Goal: Task Accomplishment & Management: Manage account settings

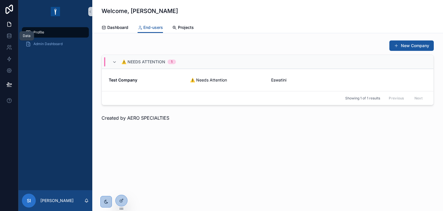
drag, startPoint x: 10, startPoint y: 36, endPoint x: 70, endPoint y: 68, distance: 68.9
click at [10, 36] on icon at bounding box center [9, 35] width 4 height 2
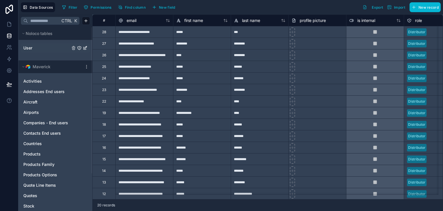
click at [38, 49] on link "User" at bounding box center [46, 48] width 47 height 6
click at [429, 67] on div at bounding box center [444, 67] width 30 height 6
click at [10, 46] on icon at bounding box center [9, 47] width 6 height 6
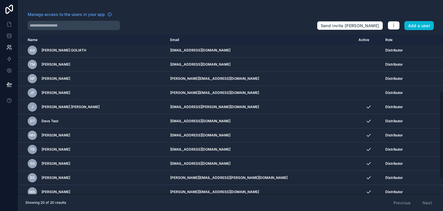
scroll to position [115, 0]
click at [4, 21] on link at bounding box center [9, 24] width 18 height 12
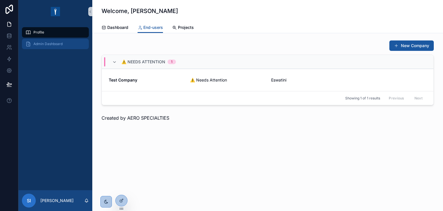
click at [60, 42] on span "Admin Dashboard" at bounding box center [47, 44] width 29 height 5
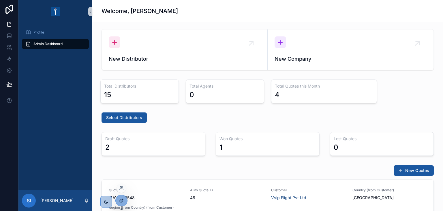
click at [123, 203] on div at bounding box center [122, 200] width 12 height 11
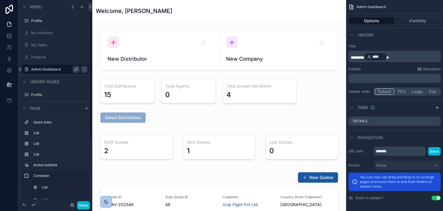
click at [53, 68] on label "Admin Dashboard" at bounding box center [54, 69] width 46 height 5
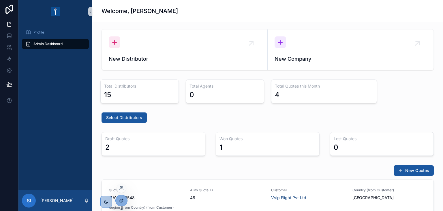
click at [125, 198] on div at bounding box center [122, 200] width 12 height 11
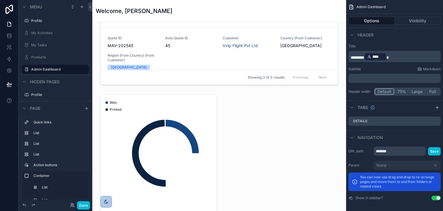
scroll to position [346, 0]
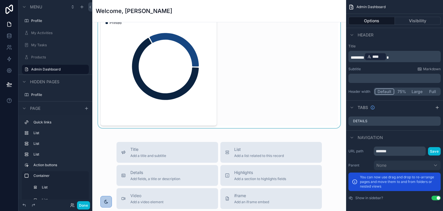
click at [237, 88] on div "scrollable content" at bounding box center [219, 66] width 245 height 123
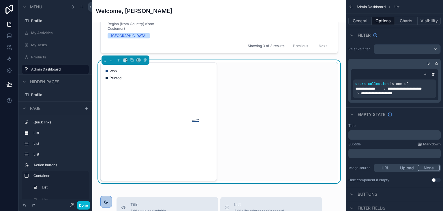
scroll to position [289, 0]
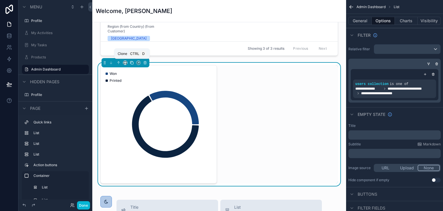
click at [132, 62] on icon "scrollable content" at bounding box center [132, 63] width 4 height 4
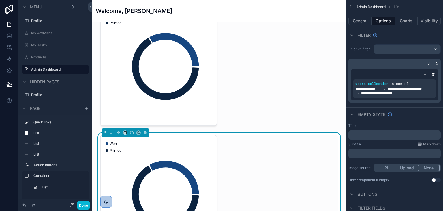
scroll to position [404, 0]
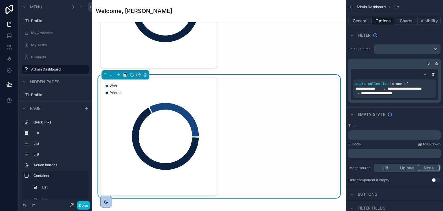
click at [222, 108] on div "Won Printed" at bounding box center [219, 136] width 238 height 118
click at [398, 21] on button "Charts" at bounding box center [406, 21] width 23 height 8
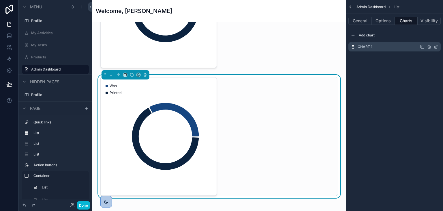
click at [436, 46] on icon "scrollable content" at bounding box center [436, 46] width 5 height 5
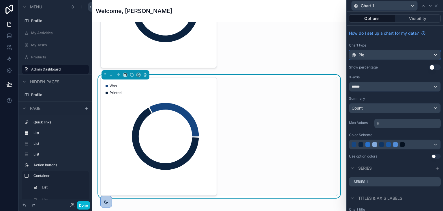
click at [384, 54] on div "Pie" at bounding box center [394, 54] width 91 height 9
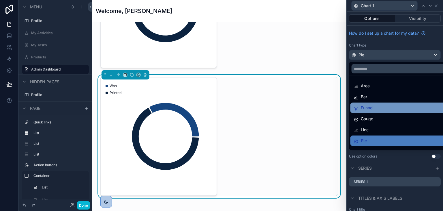
click at [374, 109] on div "Funnel" at bounding box center [399, 107] width 91 height 7
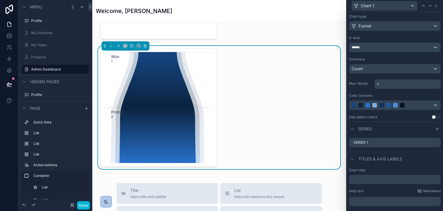
scroll to position [45, 0]
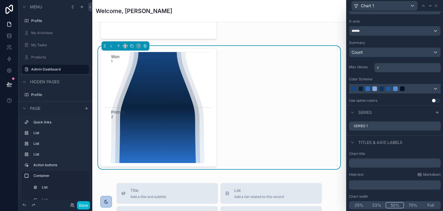
click at [403, 87] on div at bounding box center [402, 88] width 5 height 5
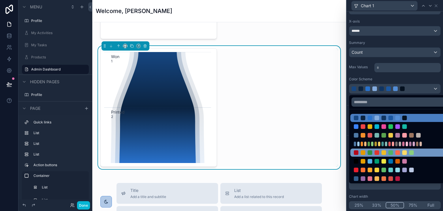
click at [390, 151] on div at bounding box center [391, 152] width 5 height 5
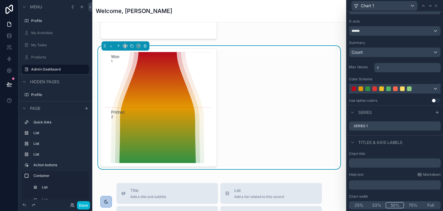
click at [413, 86] on div at bounding box center [389, 88] width 74 height 5
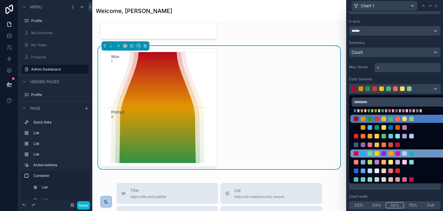
scroll to position [35, 0]
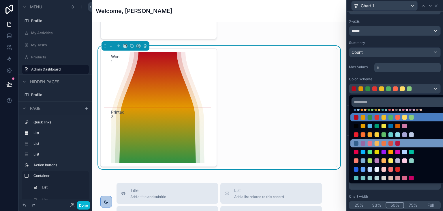
click at [388, 141] on div at bounding box center [391, 143] width 74 height 5
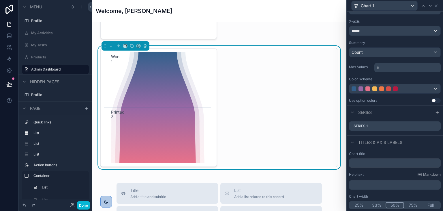
scroll to position [16, 0]
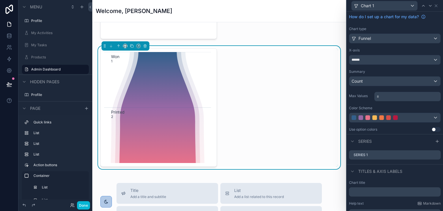
click at [432, 128] on button "Use setting" at bounding box center [436, 129] width 9 height 5
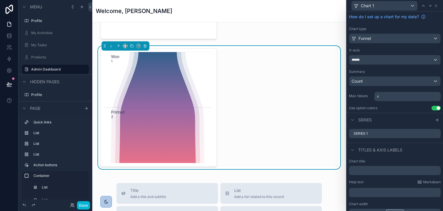
click at [432, 108] on button "Use setting" at bounding box center [436, 108] width 9 height 5
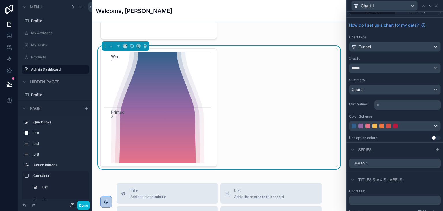
scroll to position [0, 0]
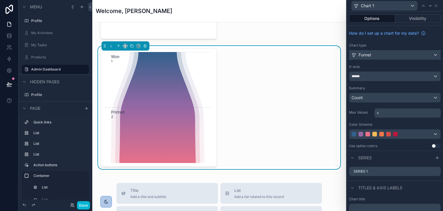
click at [384, 57] on div "Funnel" at bounding box center [394, 54] width 91 height 9
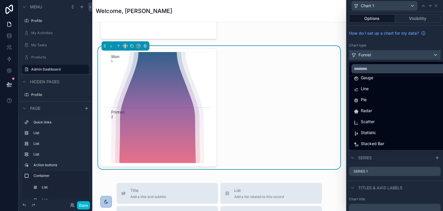
scroll to position [12, 0]
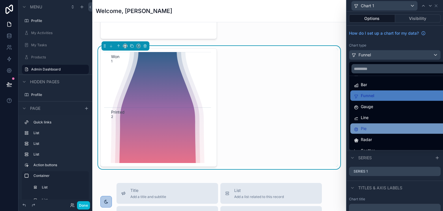
click at [369, 128] on div "Pie" at bounding box center [399, 128] width 91 height 7
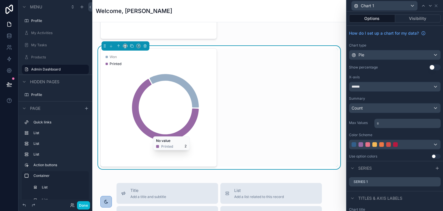
click at [380, 49] on div "Chart type Pie" at bounding box center [395, 51] width 92 height 17
click at [384, 52] on div "Pie" at bounding box center [394, 54] width 91 height 9
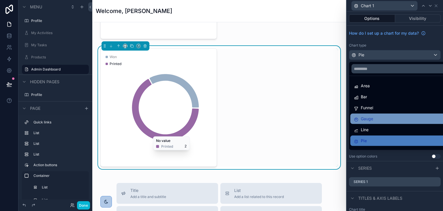
click at [382, 118] on div "Gauge" at bounding box center [399, 118] width 91 height 7
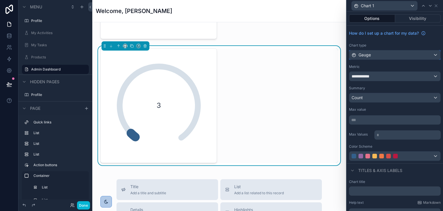
click at [383, 54] on div "Gauge" at bounding box center [394, 54] width 91 height 9
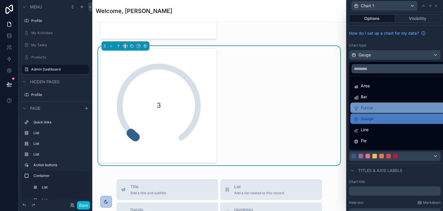
click at [381, 106] on div "Funnel" at bounding box center [399, 107] width 91 height 7
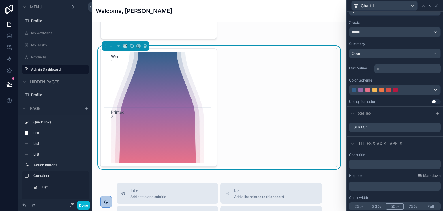
scroll to position [45, 0]
click at [434, 125] on icon at bounding box center [436, 125] width 5 height 5
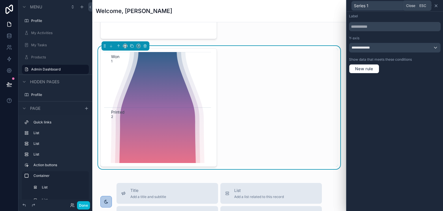
click at [438, 5] on icon at bounding box center [436, 5] width 5 height 5
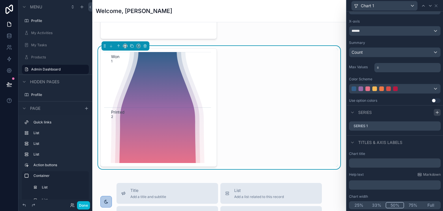
click at [434, 109] on div at bounding box center [437, 112] width 7 height 7
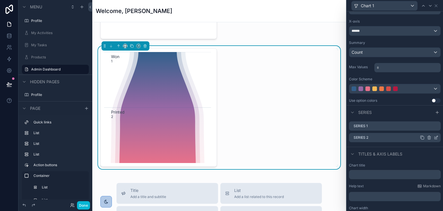
click at [436, 136] on icon at bounding box center [437, 137] width 2 height 2
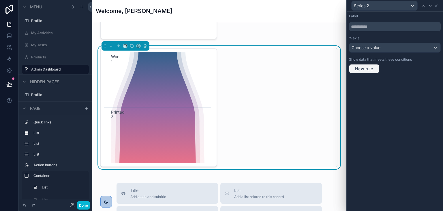
click at [367, 69] on span "New rule" at bounding box center [364, 68] width 23 height 5
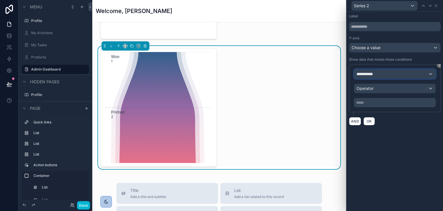
click at [371, 73] on span "**********" at bounding box center [367, 74] width 21 height 6
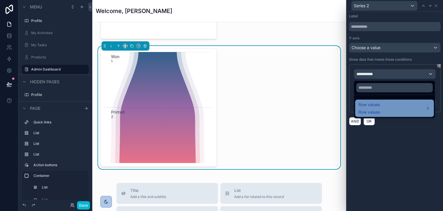
click at [382, 105] on div "Row values Row values" at bounding box center [395, 108] width 72 height 14
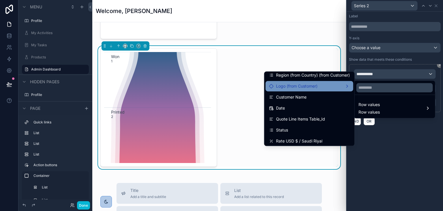
scroll to position [87, 0]
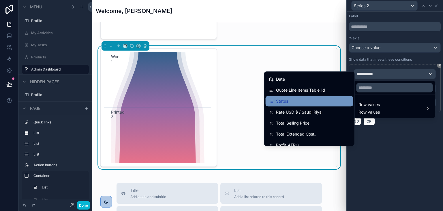
click at [291, 102] on div "Status" at bounding box center [309, 101] width 81 height 7
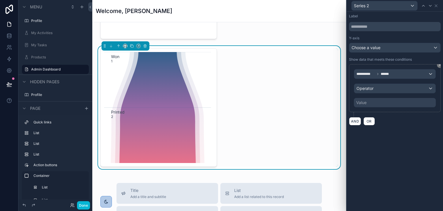
click at [379, 102] on div "Value" at bounding box center [395, 102] width 82 height 9
click at [361, 100] on div "Value" at bounding box center [361, 103] width 10 height 6
click at [374, 85] on div "Operator" at bounding box center [394, 88] width 81 height 9
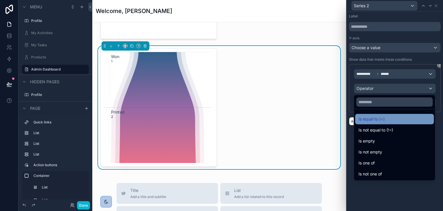
click at [376, 119] on span "Is equal to (=)" at bounding box center [372, 118] width 26 height 7
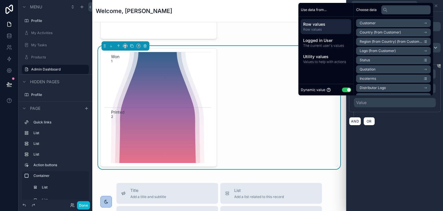
click at [344, 87] on button "Use setting" at bounding box center [346, 89] width 9 height 5
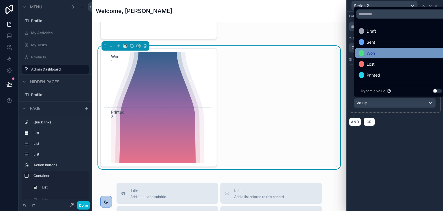
click at [369, 51] on span "Won" at bounding box center [371, 53] width 8 height 7
click at [398, 125] on div "**********" at bounding box center [395, 70] width 96 height 117
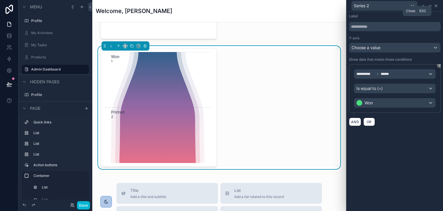
click at [437, 7] on icon at bounding box center [436, 5] width 5 height 5
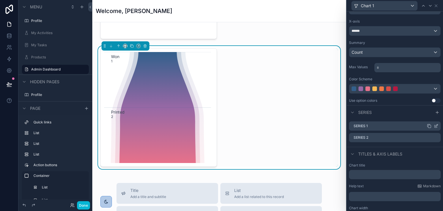
click at [434, 127] on icon at bounding box center [436, 125] width 5 height 5
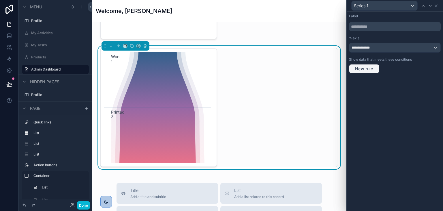
click at [370, 69] on span "New rule" at bounding box center [364, 68] width 23 height 5
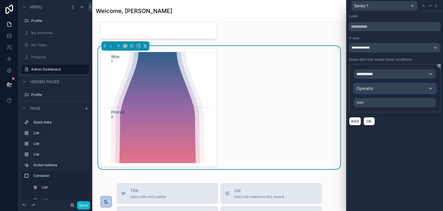
click at [368, 89] on span "Operator" at bounding box center [365, 88] width 17 height 5
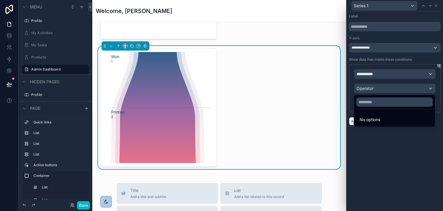
click at [372, 73] on div at bounding box center [395, 105] width 96 height 211
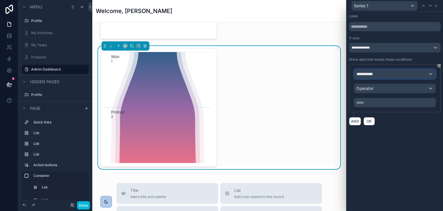
click at [372, 73] on span "**********" at bounding box center [367, 74] width 21 height 6
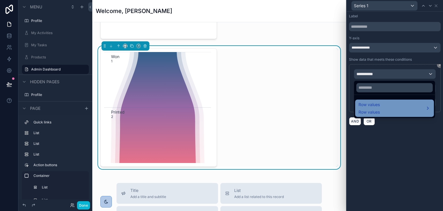
click at [371, 100] on div "Row values Row values" at bounding box center [394, 107] width 79 height 17
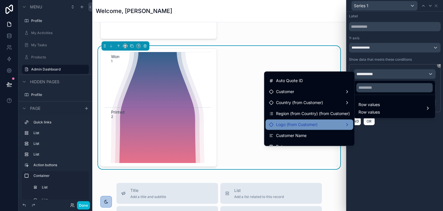
scroll to position [58, 0]
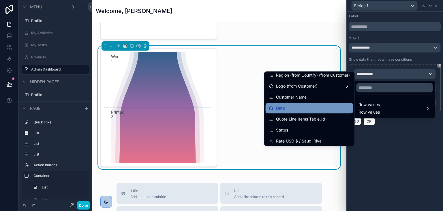
click at [301, 108] on div "Date" at bounding box center [309, 107] width 81 height 7
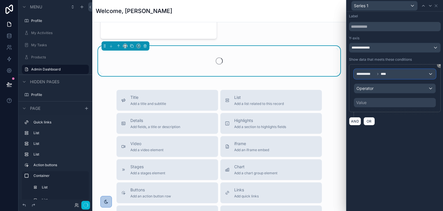
click at [371, 76] on div "**********" at bounding box center [394, 73] width 81 height 9
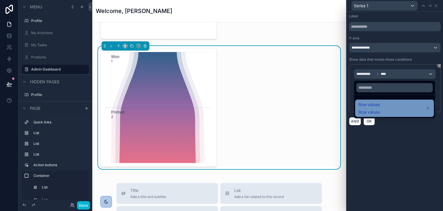
click at [366, 111] on span "Row values" at bounding box center [369, 112] width 21 height 6
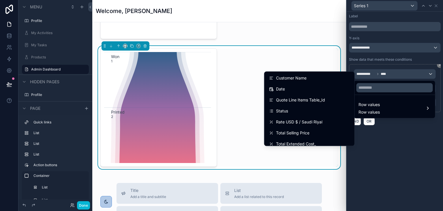
scroll to position [87, 0]
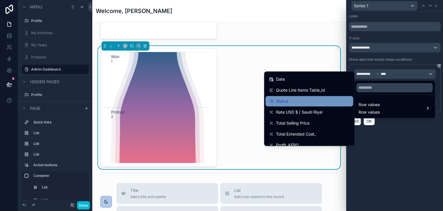
click at [309, 104] on div "Status" at bounding box center [310, 101] width 88 height 10
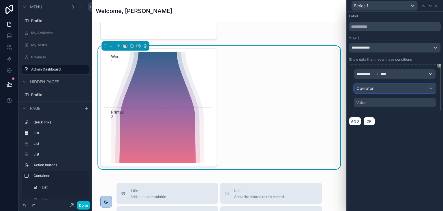
click at [377, 89] on div "Operator" at bounding box center [394, 88] width 81 height 9
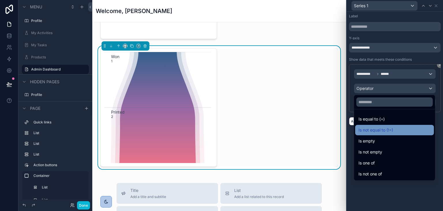
click at [382, 125] on div "Is not equal to (!=)" at bounding box center [394, 130] width 79 height 10
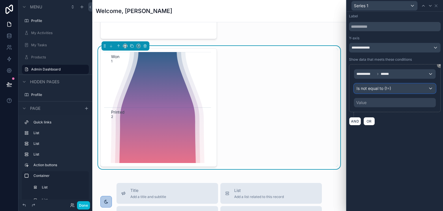
click at [383, 86] on span "Is not equal to (!=)" at bounding box center [374, 88] width 35 height 6
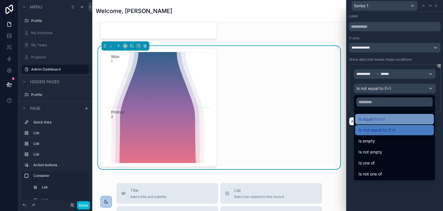
click at [383, 117] on span "Is equal to (=)" at bounding box center [372, 118] width 26 height 7
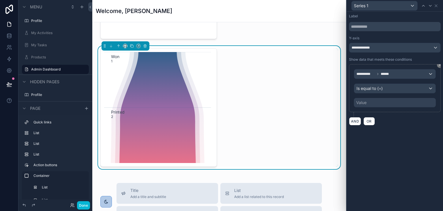
click at [380, 103] on div "Value" at bounding box center [395, 102] width 82 height 9
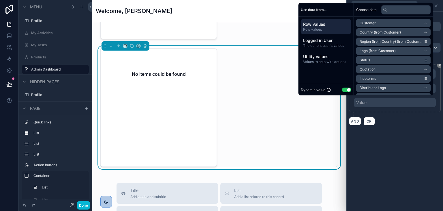
click at [347, 89] on button "Use setting" at bounding box center [346, 89] width 9 height 5
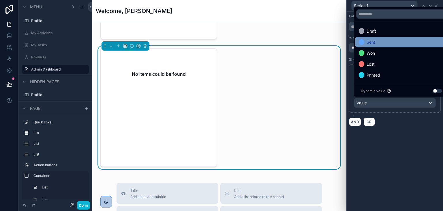
click at [375, 41] on span "Sent" at bounding box center [371, 42] width 9 height 7
click at [403, 146] on div "**********" at bounding box center [395, 111] width 96 height 199
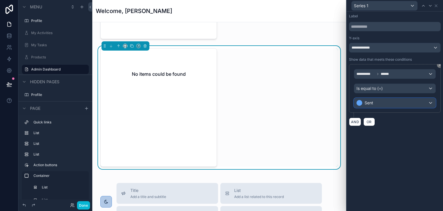
click at [380, 103] on div "Sent" at bounding box center [394, 102] width 81 height 9
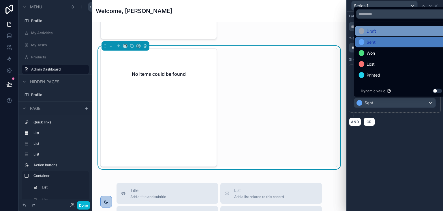
click at [377, 33] on div "Draft" at bounding box center [402, 31] width 86 height 7
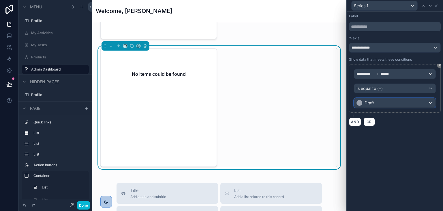
click at [377, 103] on div "Draft" at bounding box center [394, 102] width 81 height 9
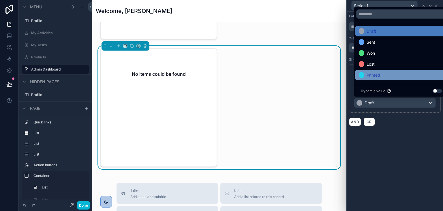
click at [378, 73] on span "Printed" at bounding box center [374, 75] width 14 height 7
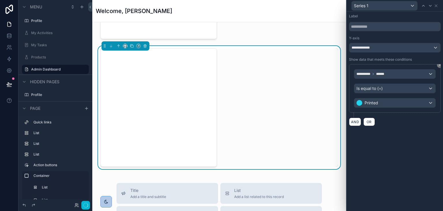
click at [387, 145] on div "**********" at bounding box center [395, 111] width 96 height 199
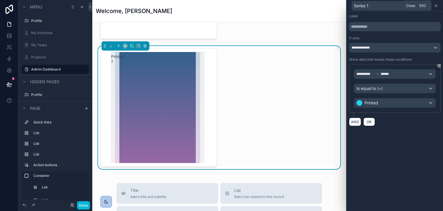
click at [437, 7] on icon at bounding box center [436, 5] width 5 height 5
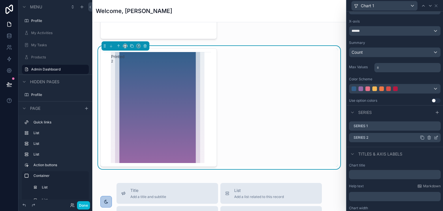
click at [434, 136] on icon at bounding box center [436, 137] width 5 height 5
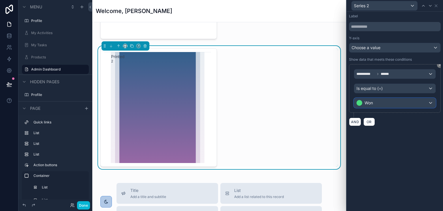
click at [376, 102] on div "Won" at bounding box center [394, 102] width 81 height 9
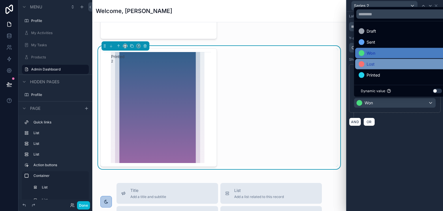
click at [374, 65] on span "Lost" at bounding box center [371, 64] width 8 height 7
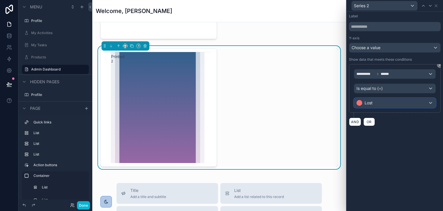
click at [379, 102] on div "Lost" at bounding box center [394, 102] width 81 height 9
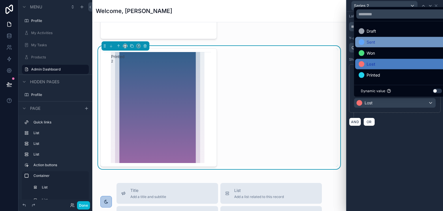
click at [372, 39] on span "Sent" at bounding box center [371, 42] width 9 height 7
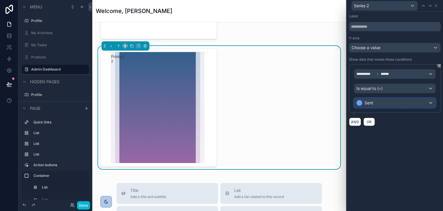
click at [383, 102] on div "Sent" at bounding box center [394, 102] width 81 height 9
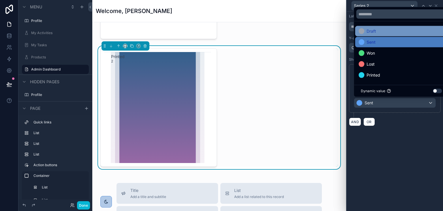
click at [374, 31] on span "Draft" at bounding box center [372, 31] width 10 height 7
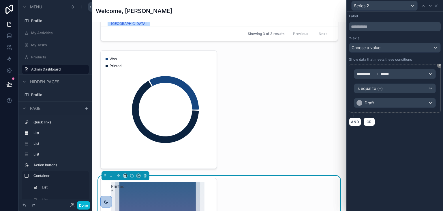
scroll to position [375, 0]
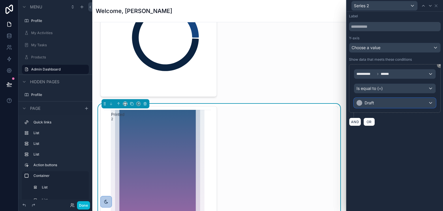
click at [385, 104] on div "Draft" at bounding box center [394, 102] width 81 height 9
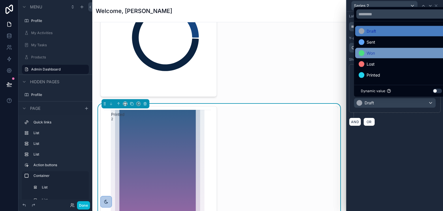
click at [374, 56] on span "Won" at bounding box center [371, 53] width 8 height 7
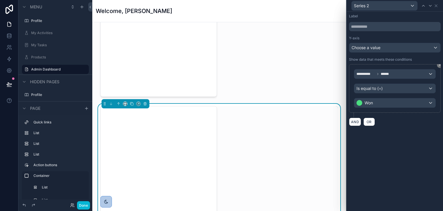
scroll to position [433, 0]
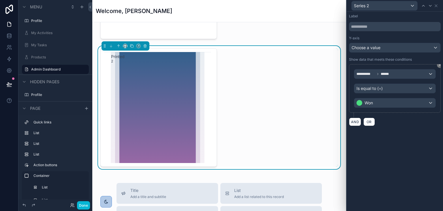
click at [402, 126] on div "**********" at bounding box center [395, 70] width 96 height 117
click at [384, 49] on div "Choose a value" at bounding box center [394, 47] width 91 height 9
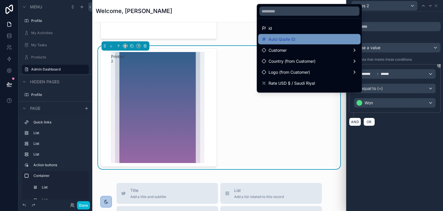
click at [308, 39] on div "Auto Quote ID" at bounding box center [310, 39] width 96 height 7
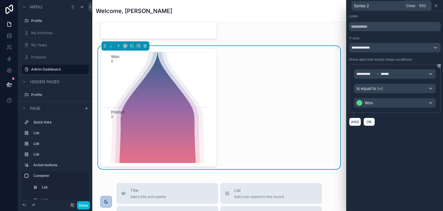
click at [437, 7] on icon at bounding box center [436, 5] width 5 height 5
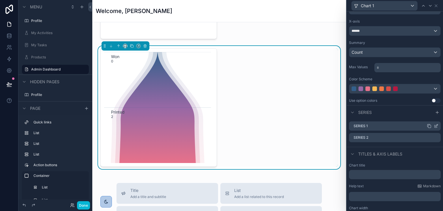
click at [434, 125] on icon at bounding box center [436, 125] width 5 height 5
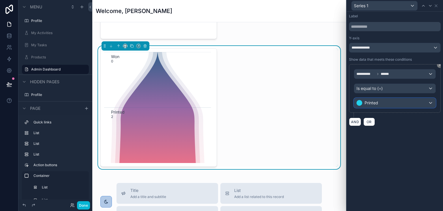
click at [364, 103] on div "Printed" at bounding box center [368, 103] width 22 height 6
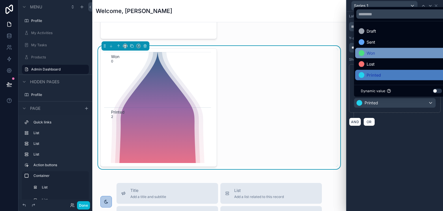
click at [370, 51] on span "Won" at bounding box center [371, 53] width 8 height 7
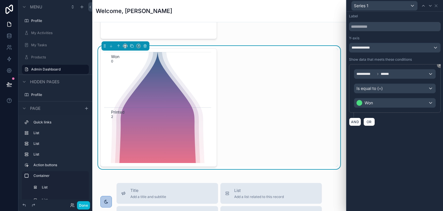
click at [401, 136] on div "**********" at bounding box center [395, 111] width 96 height 199
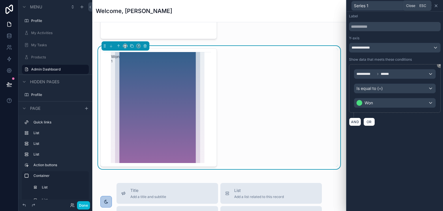
click at [436, 5] on icon at bounding box center [436, 5] width 5 height 5
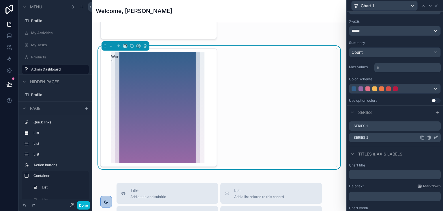
click at [434, 136] on icon at bounding box center [436, 137] width 5 height 5
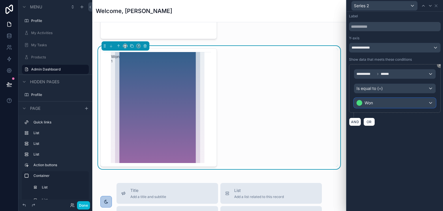
click at [384, 100] on div "Won" at bounding box center [394, 102] width 81 height 9
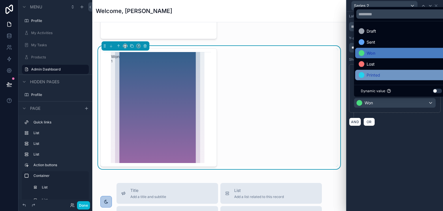
click at [376, 74] on span "Printed" at bounding box center [374, 75] width 14 height 7
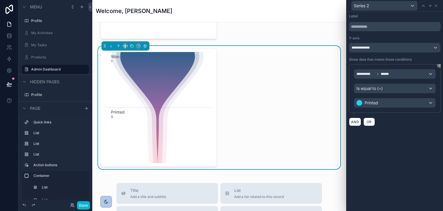
click at [396, 144] on div "**********" at bounding box center [395, 111] width 96 height 199
click at [436, 8] on icon at bounding box center [436, 5] width 5 height 5
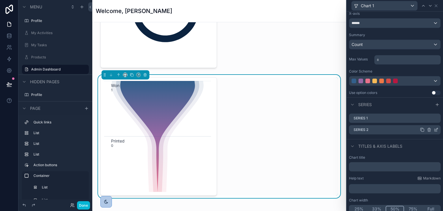
scroll to position [57, 0]
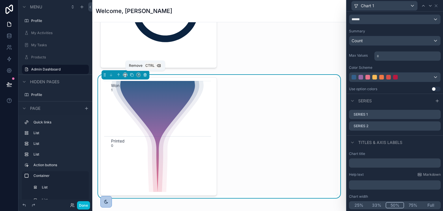
click at [145, 75] on icon "scrollable content" at bounding box center [145, 75] width 4 height 4
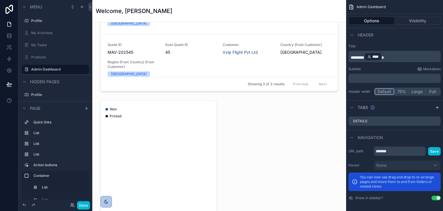
scroll to position [0, 0]
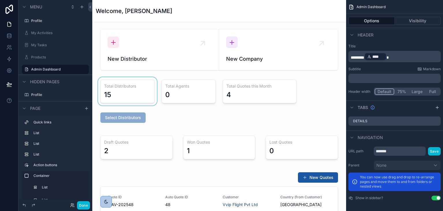
click at [135, 93] on div "scrollable content" at bounding box center [127, 91] width 61 height 28
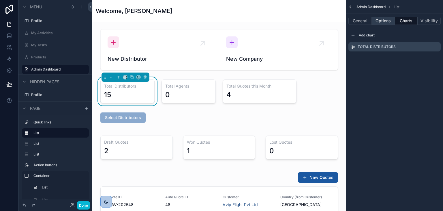
click at [378, 21] on button "Options" at bounding box center [383, 21] width 23 height 8
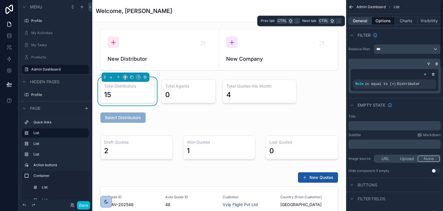
click at [356, 22] on button "General" at bounding box center [360, 21] width 23 height 8
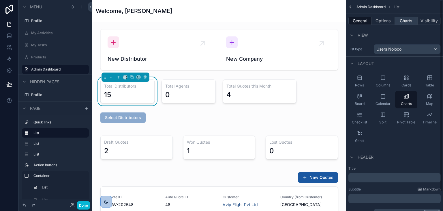
click at [405, 20] on button "Charts" at bounding box center [406, 21] width 23 height 8
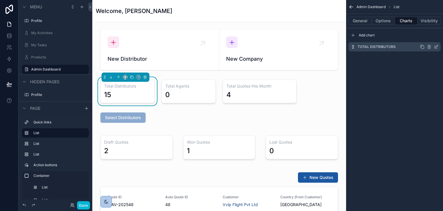
click at [435, 47] on icon "scrollable content" at bounding box center [436, 47] width 3 height 3
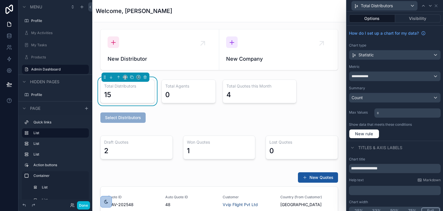
scroll to position [5, 0]
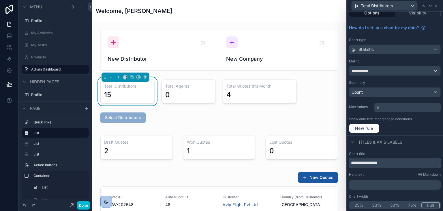
click at [382, 163] on input "**********" at bounding box center [395, 162] width 92 height 9
drag, startPoint x: 383, startPoint y: 163, endPoint x: 363, endPoint y: 163, distance: 20.2
click at [363, 163] on input "**********" at bounding box center [395, 162] width 92 height 9
type input "**********"
click at [377, 152] on div "Chart title" at bounding box center [395, 153] width 92 height 5
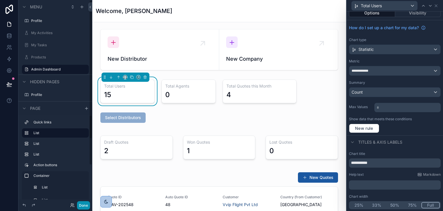
click at [84, 203] on button "Done" at bounding box center [83, 205] width 13 height 8
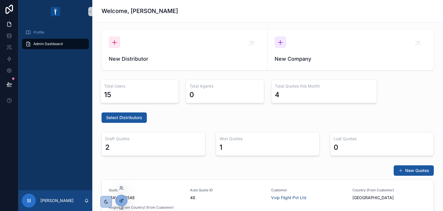
click at [119, 203] on div at bounding box center [122, 200] width 12 height 11
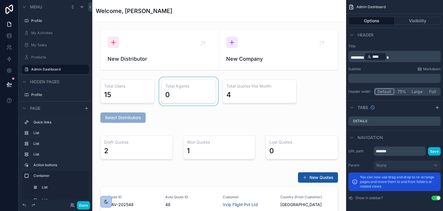
click at [205, 80] on div "scrollable content" at bounding box center [188, 91] width 61 height 28
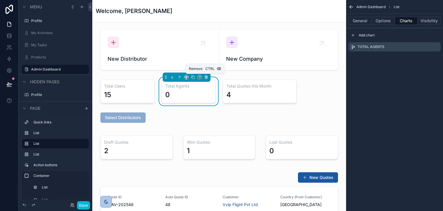
click at [206, 77] on icon "scrollable content" at bounding box center [206, 77] width 0 height 1
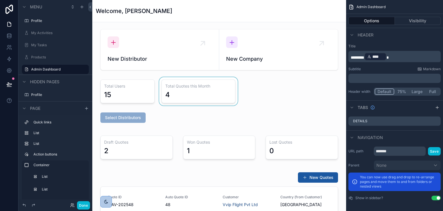
click at [224, 85] on div "scrollable content" at bounding box center [198, 91] width 81 height 28
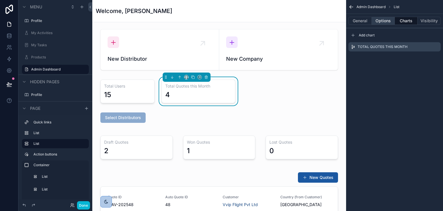
click at [376, 19] on button "Options" at bounding box center [383, 21] width 23 height 8
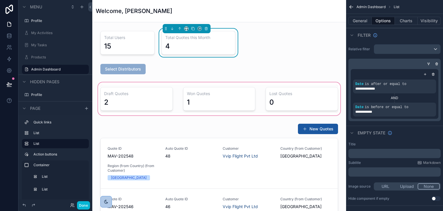
scroll to position [58, 0]
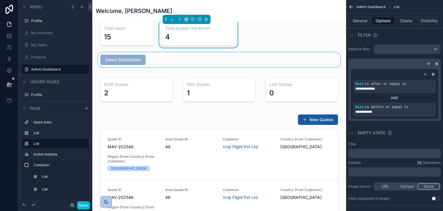
click at [113, 63] on div "scrollable content" at bounding box center [219, 59] width 245 height 15
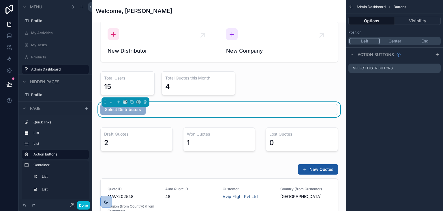
scroll to position [0, 0]
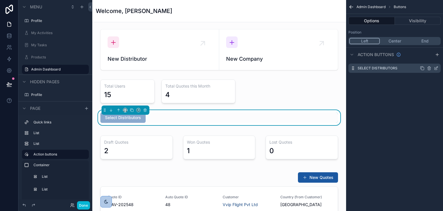
click at [439, 66] on div "Select Distributors" at bounding box center [395, 67] width 92 height 9
click at [436, 70] on div "Select Distributors" at bounding box center [395, 67] width 92 height 9
click at [435, 68] on icon "scrollable content" at bounding box center [436, 68] width 5 height 5
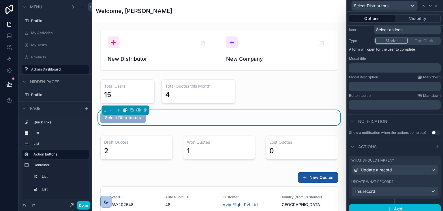
scroll to position [65, 0]
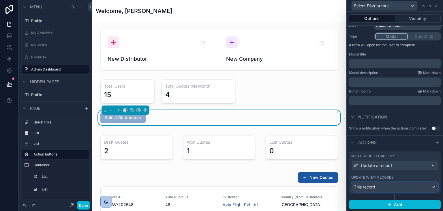
click at [395, 185] on div "This record" at bounding box center [395, 186] width 87 height 9
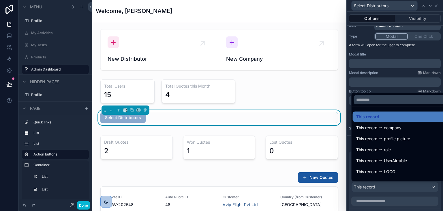
click at [396, 194] on div at bounding box center [395, 105] width 96 height 211
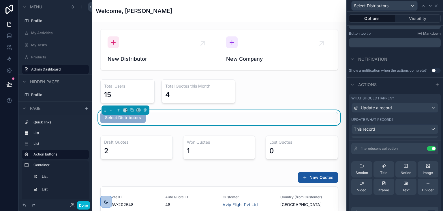
scroll to position [0, 0]
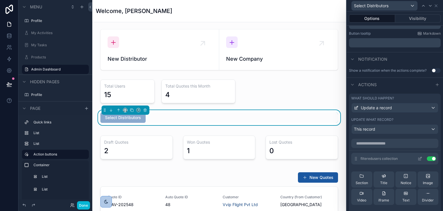
click at [421, 157] on icon at bounding box center [421, 157] width 1 height 1
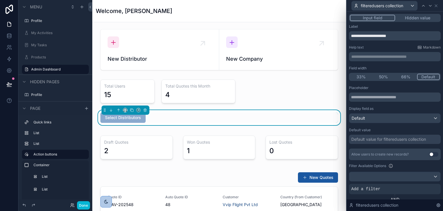
click at [70, 205] on icon at bounding box center [72, 205] width 5 height 5
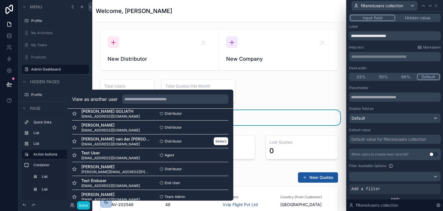
scroll to position [144, 0]
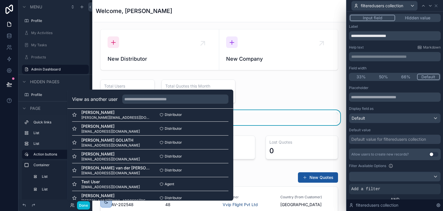
click at [4, 132] on div at bounding box center [9, 105] width 18 height 211
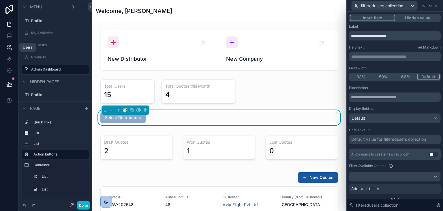
click at [7, 49] on icon at bounding box center [8, 48] width 3 height 1
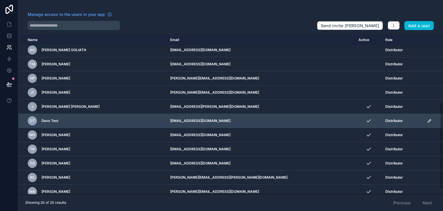
scroll to position [133, 0]
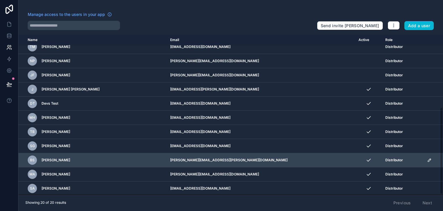
click at [428, 159] on icon "scrollable content" at bounding box center [429, 159] width 3 height 3
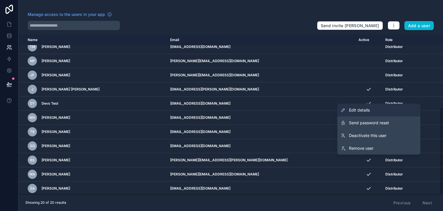
click at [362, 111] on span "Edit details" at bounding box center [359, 110] width 21 height 6
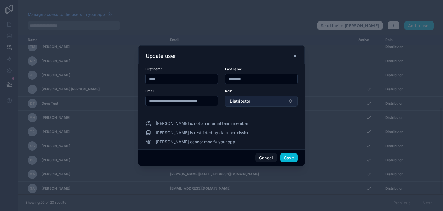
click at [274, 101] on button "Distributor" at bounding box center [261, 101] width 73 height 11
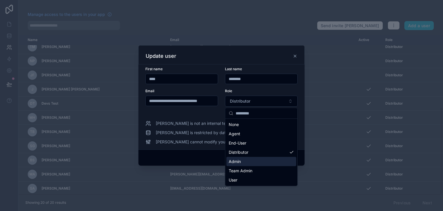
click at [250, 162] on div "Admin" at bounding box center [262, 161] width 70 height 9
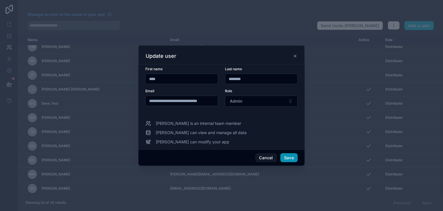
click at [290, 158] on button "Save" at bounding box center [288, 157] width 17 height 9
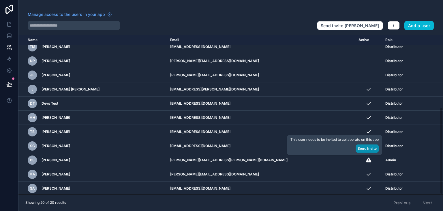
click at [369, 147] on button "Send Invite" at bounding box center [367, 148] width 23 height 8
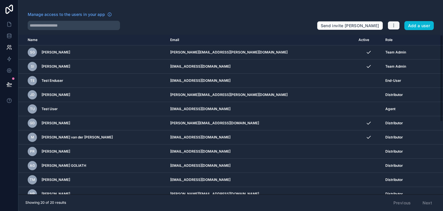
click at [398, 22] on button "button" at bounding box center [394, 25] width 12 height 9
click at [401, 40] on link "Manage roles" at bounding box center [408, 38] width 40 height 9
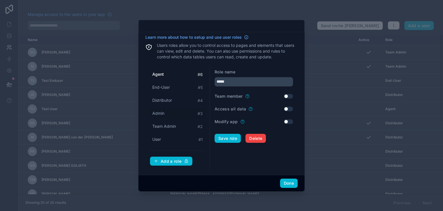
click at [158, 116] on div "Admin # 3" at bounding box center [177, 113] width 55 height 11
click at [163, 123] on span "Team Admin" at bounding box center [164, 126] width 24 height 6
click at [160, 113] on span "Admin" at bounding box center [158, 113] width 12 height 6
type input "*****"
click at [287, 121] on button "Use setting" at bounding box center [288, 121] width 9 height 5
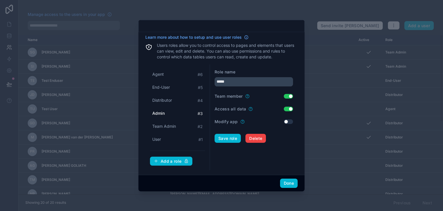
click at [288, 108] on button "Use setting" at bounding box center [288, 108] width 9 height 5
click at [225, 136] on button "Save role" at bounding box center [228, 138] width 26 height 9
click at [289, 183] on button "Done" at bounding box center [289, 182] width 18 height 9
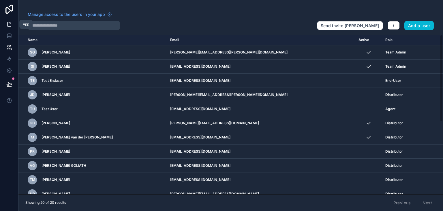
click at [10, 21] on icon at bounding box center [9, 24] width 6 height 6
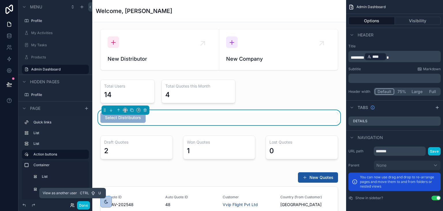
click at [73, 206] on icon at bounding box center [72, 205] width 5 height 5
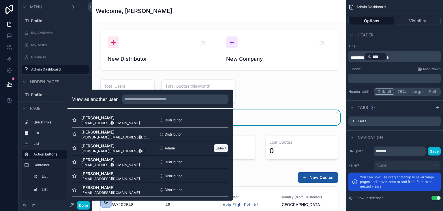
click at [215, 147] on button "Select" at bounding box center [221, 148] width 15 height 8
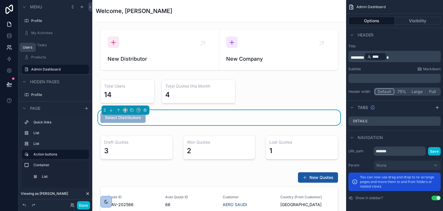
click at [9, 46] on icon at bounding box center [9, 47] width 6 height 6
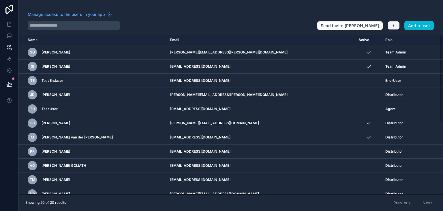
click at [393, 26] on icon "button" at bounding box center [394, 25] width 5 height 5
click at [397, 38] on link "Manage roles" at bounding box center [408, 38] width 40 height 9
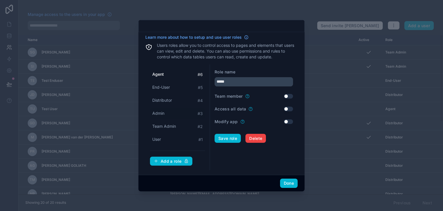
click at [172, 113] on div "Admin # 3" at bounding box center [177, 113] width 55 height 11
type input "*****"
click at [289, 183] on button "Done" at bounding box center [289, 182] width 18 height 9
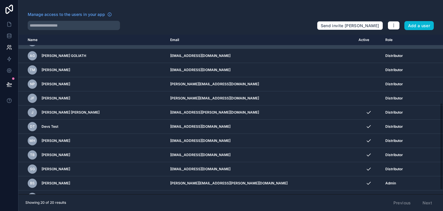
scroll to position [133, 0]
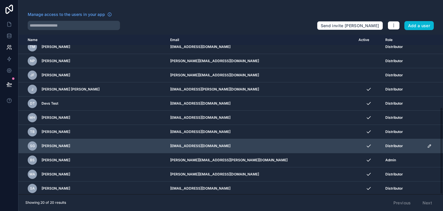
click at [428, 144] on icon "scrollable content" at bounding box center [429, 145] width 3 height 3
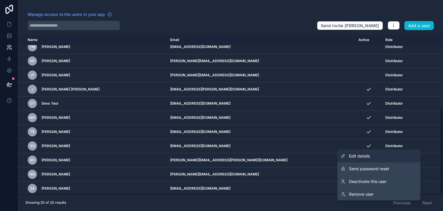
click at [378, 153] on link "Edit details" at bounding box center [379, 155] width 83 height 13
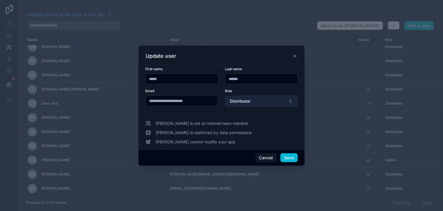
click at [263, 103] on button "Distributor" at bounding box center [261, 101] width 73 height 11
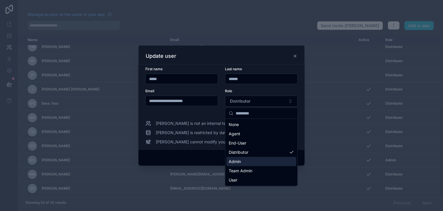
click at [249, 161] on div "Admin" at bounding box center [262, 161] width 70 height 9
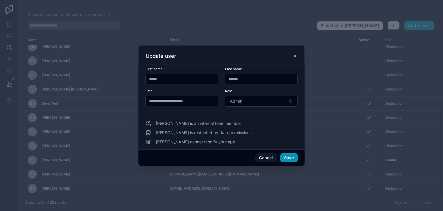
click at [290, 158] on button "Save" at bounding box center [288, 157] width 17 height 9
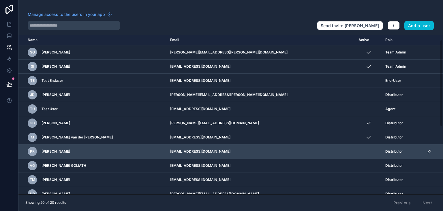
scroll to position [133, 0]
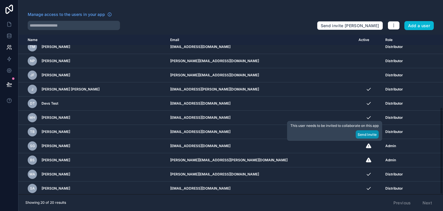
click at [363, 132] on button "Send Invite" at bounding box center [367, 134] width 23 height 8
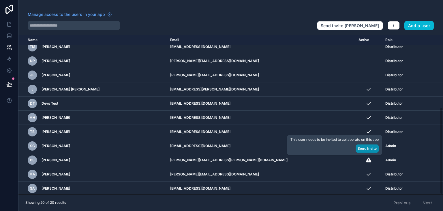
click at [366, 149] on button "Send Invite" at bounding box center [367, 148] width 23 height 8
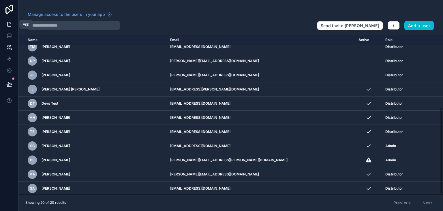
click at [12, 22] on icon at bounding box center [9, 24] width 6 height 6
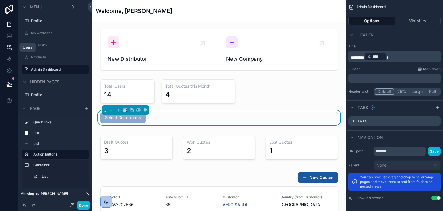
click at [7, 43] on link at bounding box center [9, 48] width 18 height 12
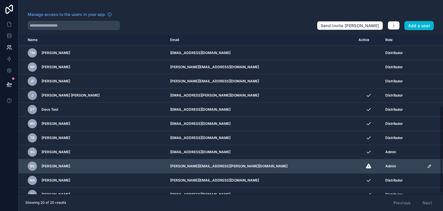
scroll to position [133, 0]
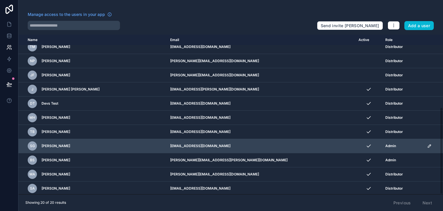
click at [428, 144] on icon "scrollable content" at bounding box center [429, 145] width 3 height 3
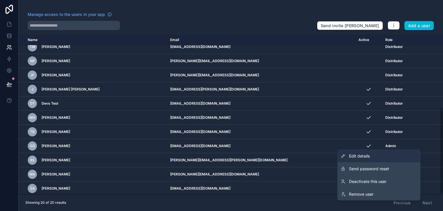
click at [388, 156] on link "Edit details" at bounding box center [379, 155] width 83 height 13
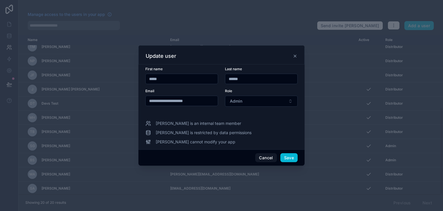
click at [293, 56] on icon at bounding box center [295, 56] width 5 height 5
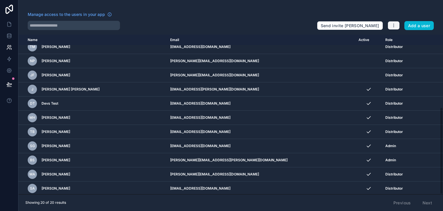
click at [393, 24] on icon "button" at bounding box center [394, 25] width 5 height 5
click at [423, 37] on link "Manage roles" at bounding box center [408, 38] width 40 height 9
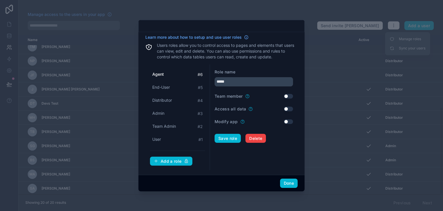
click at [321, 94] on div at bounding box center [221, 105] width 443 height 211
click at [182, 87] on div "End-User # 5" at bounding box center [177, 87] width 55 height 11
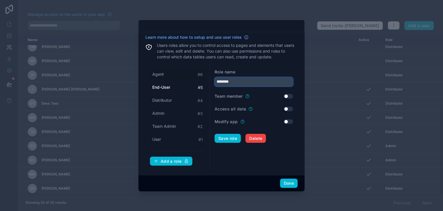
drag, startPoint x: 242, startPoint y: 80, endPoint x: 186, endPoint y: 72, distance: 56.5
click at [186, 72] on div "Agent # 6 End-User # 5 Distributor # 4 Admin # 3 Team Admin # 2 User # 1 Add a …" at bounding box center [221, 117] width 152 height 106
type input "**********"
click at [226, 138] on button "Save role" at bounding box center [228, 138] width 26 height 9
click at [291, 182] on button "Done" at bounding box center [289, 182] width 18 height 9
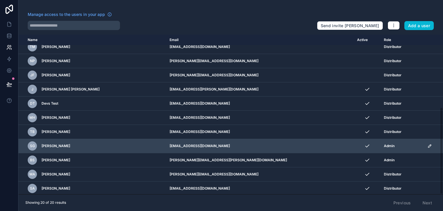
click at [430, 145] on icon "scrollable content" at bounding box center [430, 145] width 1 height 1
click at [406, 139] on td "Admin" at bounding box center [403, 146] width 44 height 14
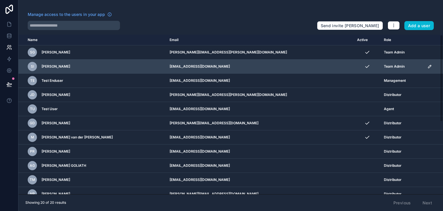
click at [428, 67] on icon "scrollable content" at bounding box center [430, 66] width 5 height 5
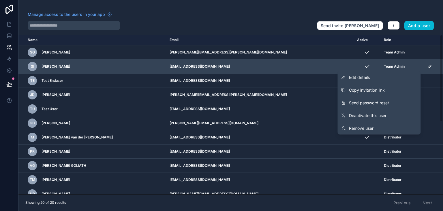
click at [405, 64] on div "Team Admin" at bounding box center [402, 66] width 37 height 5
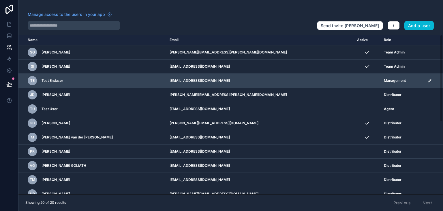
click at [395, 76] on td "Management" at bounding box center [403, 81] width 44 height 14
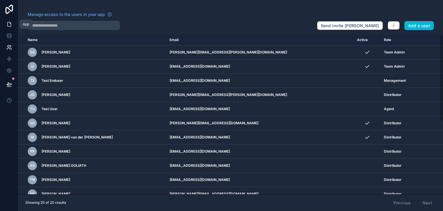
click at [10, 22] on icon at bounding box center [9, 24] width 6 height 6
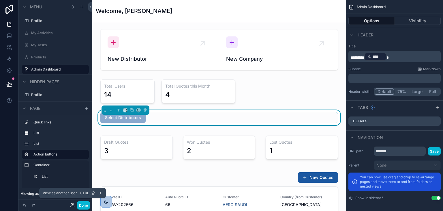
click at [71, 206] on icon at bounding box center [72, 205] width 2 height 1
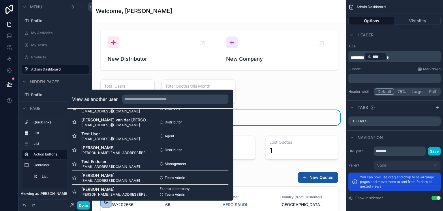
scroll to position [194, 0]
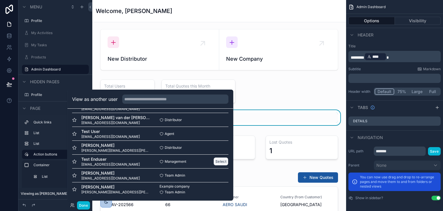
click at [218, 160] on button "Select" at bounding box center [221, 161] width 15 height 8
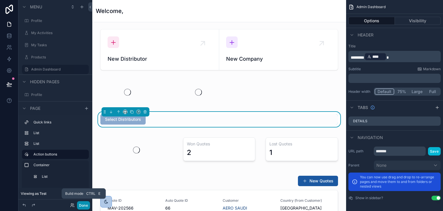
click at [88, 204] on button "Done" at bounding box center [83, 205] width 13 height 8
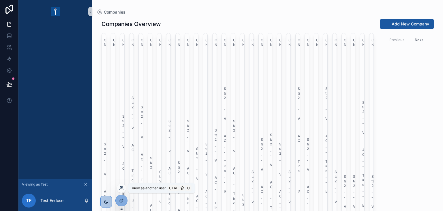
click at [121, 186] on icon at bounding box center [121, 188] width 5 height 5
click at [121, 201] on icon at bounding box center [121, 200] width 5 height 5
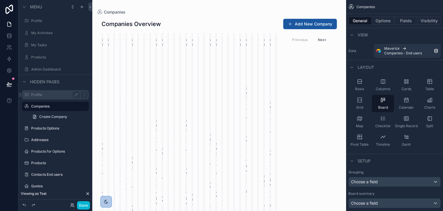
click at [55, 96] on label "Profile" at bounding box center [54, 94] width 46 height 5
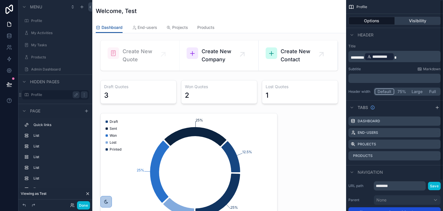
click at [409, 18] on button "Visibility" at bounding box center [418, 21] width 46 height 8
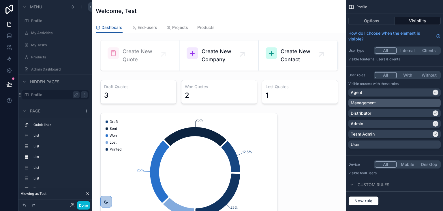
click at [412, 101] on div "Management" at bounding box center [395, 103] width 88 height 6
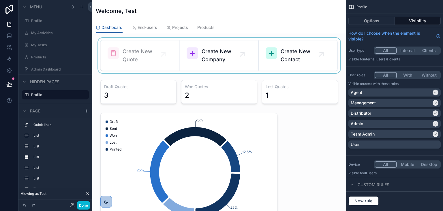
click at [166, 50] on div "scrollable content" at bounding box center [219, 55] width 245 height 35
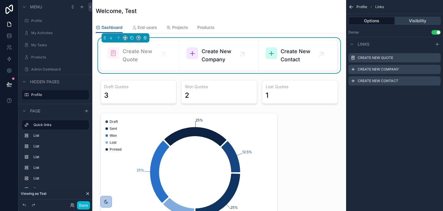
click at [417, 22] on button "Visibility" at bounding box center [418, 21] width 46 height 8
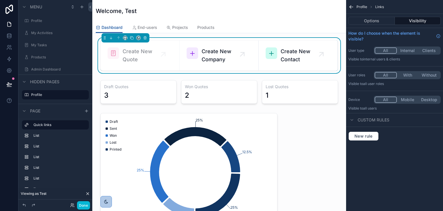
drag, startPoint x: 382, startPoint y: 18, endPoint x: 395, endPoint y: 26, distance: 15.3
click at [382, 18] on button "Options" at bounding box center [372, 21] width 46 height 8
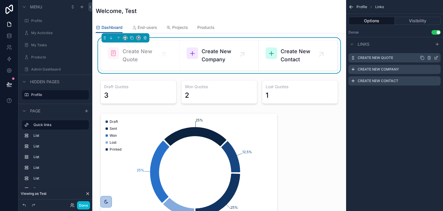
click at [437, 57] on icon "scrollable content" at bounding box center [436, 57] width 5 height 5
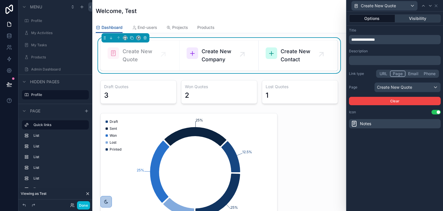
click at [414, 20] on button "Visibility" at bounding box center [418, 18] width 46 height 8
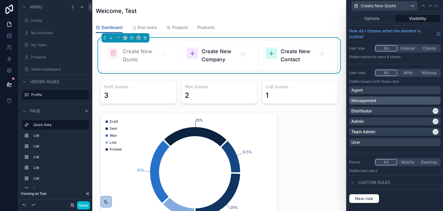
click at [411, 100] on div "Management" at bounding box center [394, 101] width 87 height 6
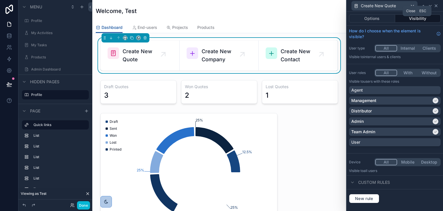
click at [436, 5] on icon at bounding box center [436, 5] width 5 height 5
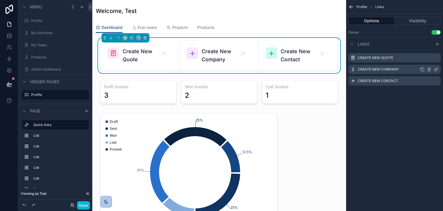
click at [437, 69] on icon "scrollable content" at bounding box center [436, 69] width 5 height 5
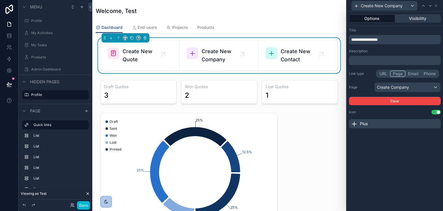
click at [418, 19] on button "Visibility" at bounding box center [418, 18] width 46 height 8
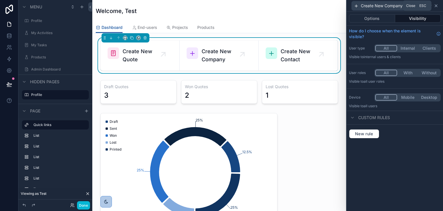
click at [437, 5] on icon at bounding box center [436, 6] width 2 height 2
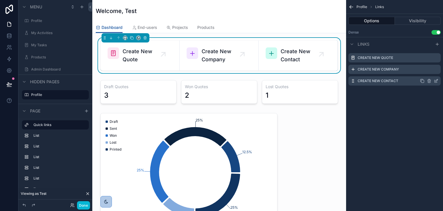
click at [435, 82] on icon "scrollable content" at bounding box center [436, 81] width 3 height 3
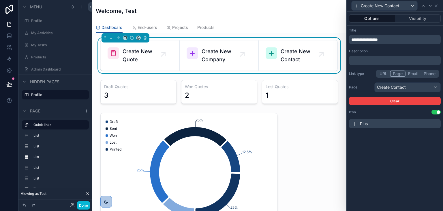
click at [416, 14] on div "Options Visibility" at bounding box center [395, 19] width 96 height 14
click at [419, 17] on button "Visibility" at bounding box center [418, 18] width 46 height 8
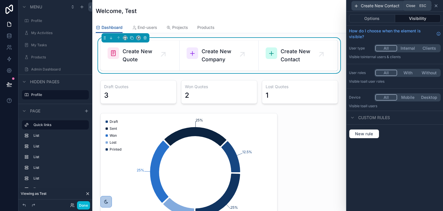
click at [436, 5] on icon at bounding box center [436, 5] width 5 height 5
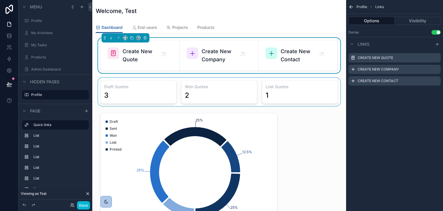
click at [165, 87] on div "scrollable content" at bounding box center [219, 92] width 245 height 28
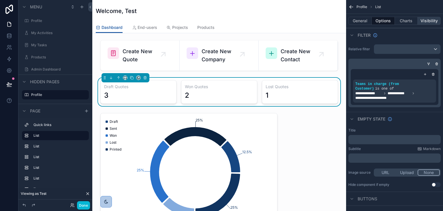
click at [426, 21] on button "Visibility" at bounding box center [429, 21] width 23 height 8
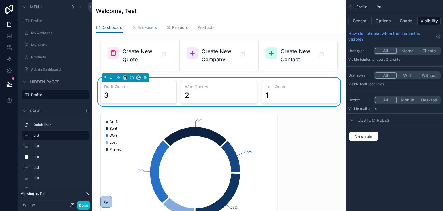
click at [153, 26] on span "End-users" at bounding box center [148, 28] width 20 height 6
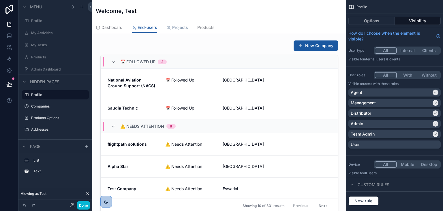
click at [185, 30] on span "Projects" at bounding box center [180, 28] width 16 height 6
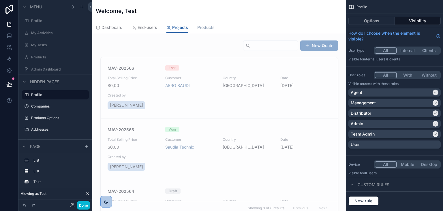
click at [211, 29] on span "Products" at bounding box center [205, 28] width 17 height 6
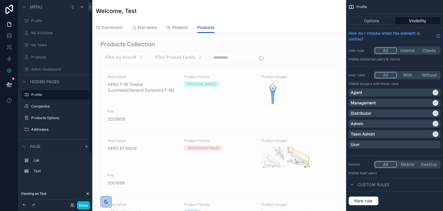
click at [111, 28] on span "Dashboard" at bounding box center [112, 28] width 21 height 6
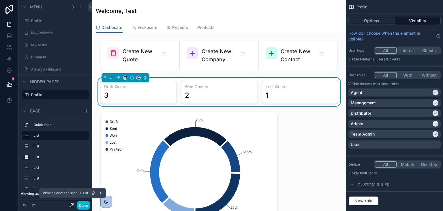
click at [72, 207] on icon at bounding box center [72, 205] width 5 height 5
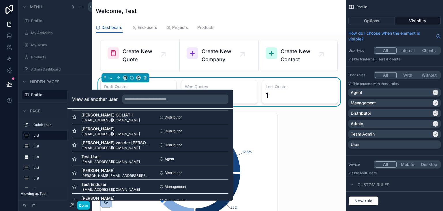
scroll to position [173, 0]
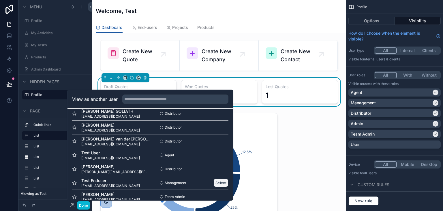
click at [218, 181] on button "Select" at bounding box center [221, 182] width 15 height 8
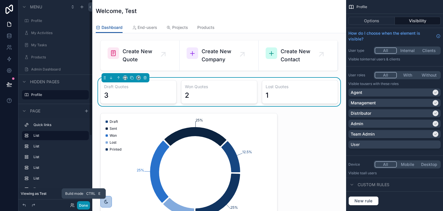
click at [80, 206] on button "Done" at bounding box center [83, 205] width 13 height 8
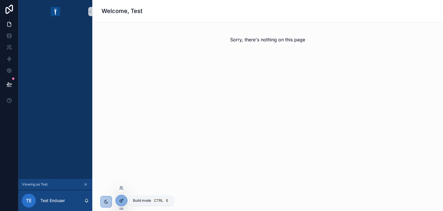
click at [118, 202] on div at bounding box center [122, 200] width 12 height 11
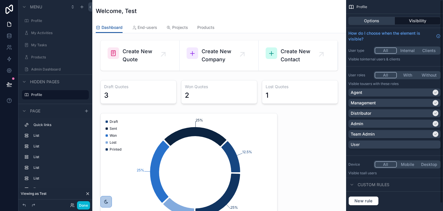
click at [376, 24] on button "Options" at bounding box center [372, 21] width 46 height 8
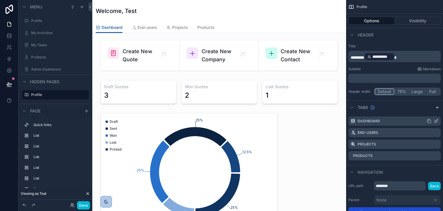
click at [436, 123] on div "Dashboard" at bounding box center [395, 120] width 92 height 9
click at [435, 120] on icon "scrollable content" at bounding box center [436, 121] width 3 height 3
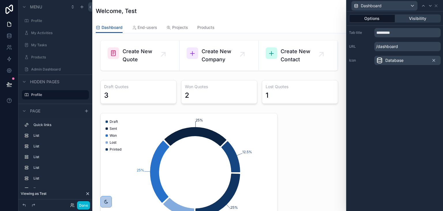
click at [419, 20] on button "Visibility" at bounding box center [418, 18] width 46 height 8
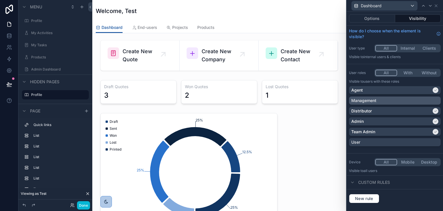
click at [390, 98] on div "Management" at bounding box center [394, 101] width 87 height 6
click at [436, 5] on icon at bounding box center [436, 6] width 2 height 2
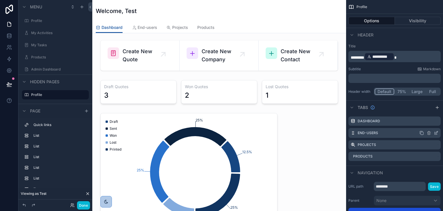
click at [437, 134] on icon "scrollable content" at bounding box center [436, 133] width 3 height 3
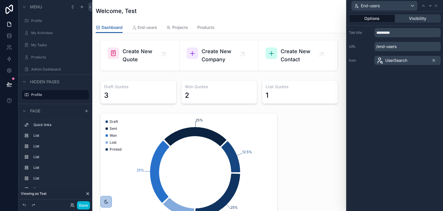
click at [413, 22] on button "Visibility" at bounding box center [418, 18] width 46 height 8
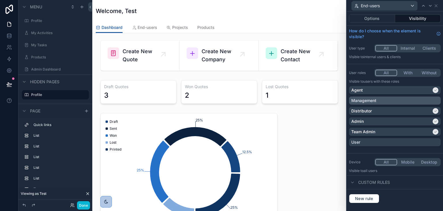
click at [434, 98] on div "Management" at bounding box center [394, 101] width 87 height 6
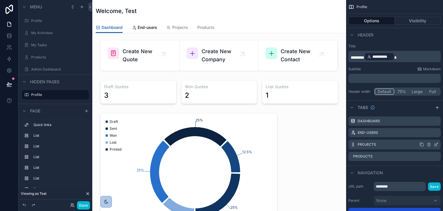
click at [436, 144] on icon "scrollable content" at bounding box center [437, 144] width 2 height 2
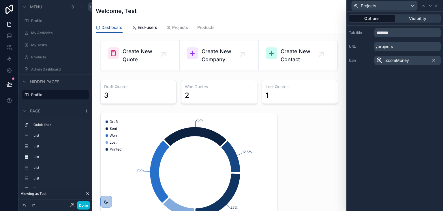
click at [420, 17] on button "Visibility" at bounding box center [418, 18] width 46 height 8
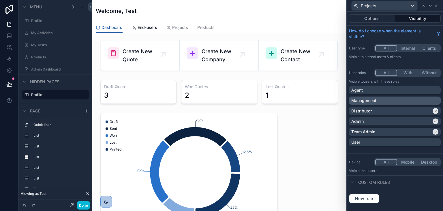
click at [416, 99] on div "Management" at bounding box center [394, 101] width 87 height 6
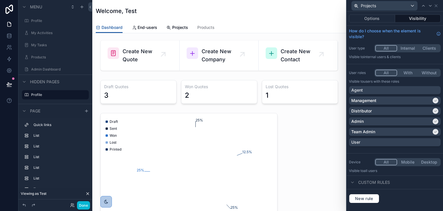
click at [439, 4] on div "Projects" at bounding box center [395, 5] width 92 height 11
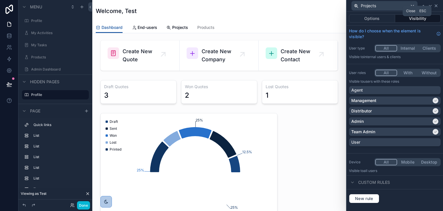
click at [437, 4] on icon at bounding box center [436, 5] width 5 height 5
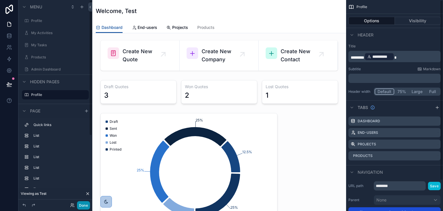
click at [88, 203] on button "Done" at bounding box center [83, 205] width 13 height 8
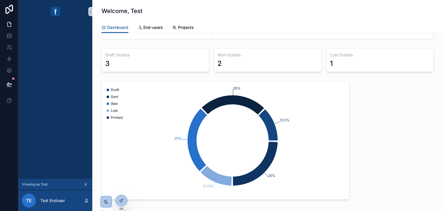
scroll to position [0, 0]
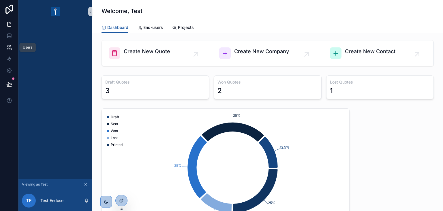
click at [8, 49] on icon at bounding box center [9, 47] width 6 height 6
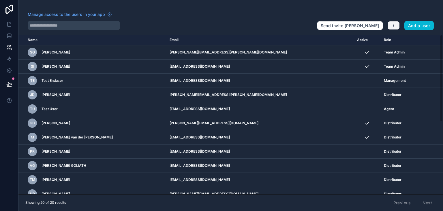
click at [391, 25] on button "button" at bounding box center [394, 25] width 12 height 9
click at [398, 38] on link "Manage roles" at bounding box center [408, 38] width 40 height 9
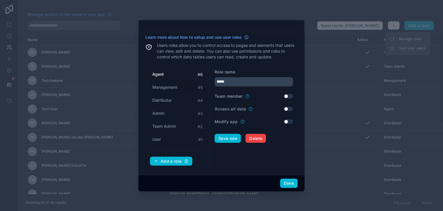
click at [164, 87] on span "Management" at bounding box center [164, 87] width 25 height 6
click at [167, 98] on span "Distributor" at bounding box center [162, 100] width 20 height 6
click at [171, 85] on span "Management" at bounding box center [164, 87] width 25 height 6
type input "**********"
click at [287, 184] on button "Done" at bounding box center [289, 182] width 18 height 9
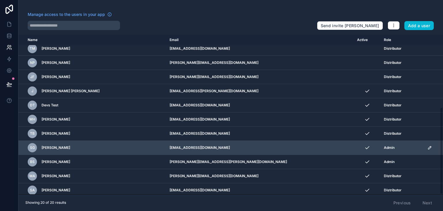
scroll to position [133, 0]
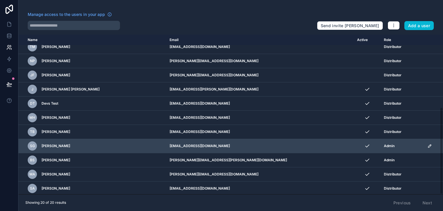
click at [428, 143] on icon "scrollable content" at bounding box center [430, 145] width 5 height 5
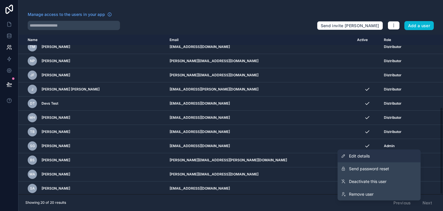
click at [400, 152] on link "Edit details" at bounding box center [379, 155] width 83 height 13
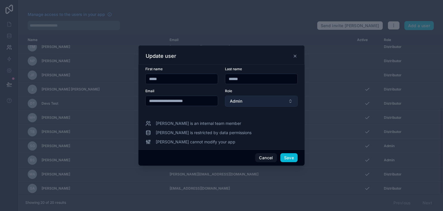
click at [257, 103] on button "Admin" at bounding box center [261, 101] width 73 height 11
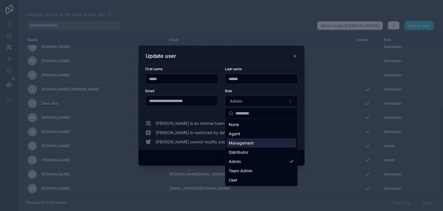
click at [254, 142] on div "Management" at bounding box center [262, 142] width 70 height 9
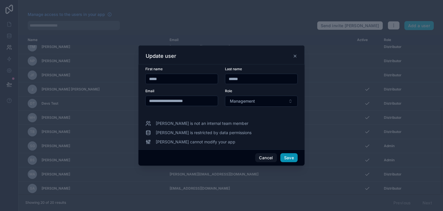
click at [288, 156] on button "Save" at bounding box center [288, 157] width 17 height 9
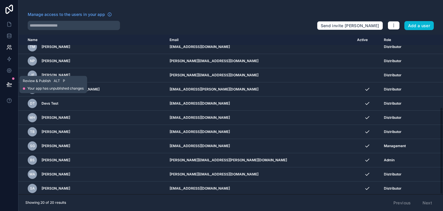
click at [9, 84] on icon at bounding box center [9, 84] width 5 height 3
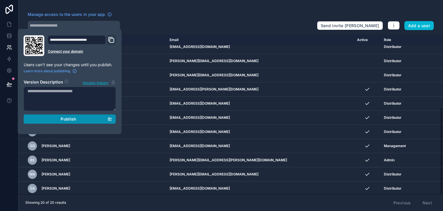
click at [29, 120] on div "Publish" at bounding box center [69, 118] width 85 height 5
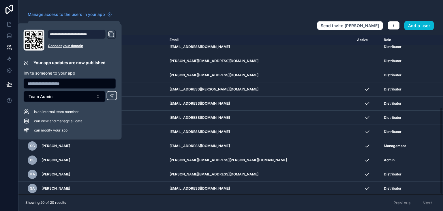
click at [2, 132] on div at bounding box center [9, 105] width 18 height 211
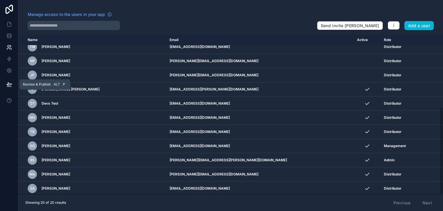
click at [8, 87] on icon at bounding box center [9, 87] width 4 height 0
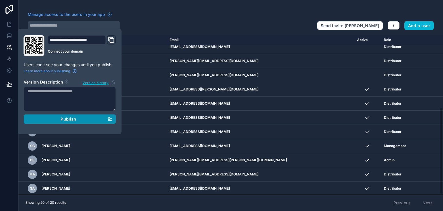
click at [48, 117] on div "Publish" at bounding box center [69, 118] width 85 height 5
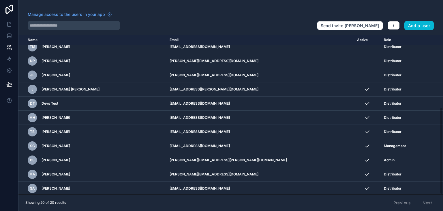
click at [4, 126] on div at bounding box center [9, 105] width 18 height 211
click at [10, 19] on link at bounding box center [9, 24] width 18 height 12
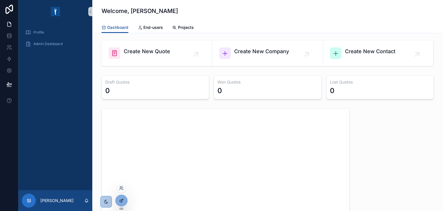
click at [119, 199] on icon at bounding box center [121, 200] width 5 height 5
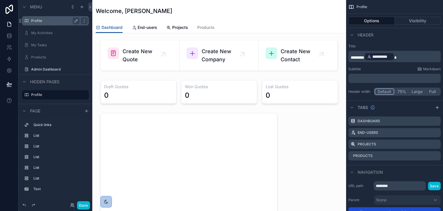
click at [47, 21] on label "Profile" at bounding box center [54, 20] width 46 height 5
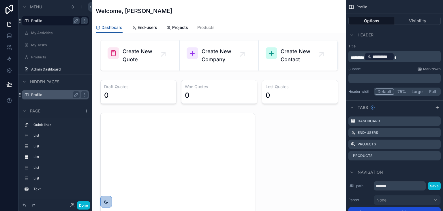
click at [54, 96] on label "Profile" at bounding box center [54, 94] width 46 height 5
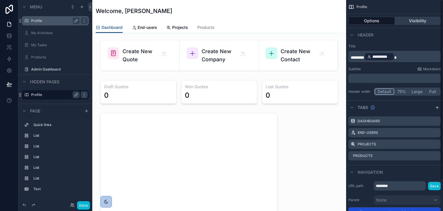
click at [417, 21] on button "Visibility" at bounding box center [418, 21] width 46 height 8
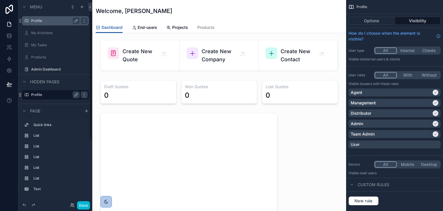
click at [45, 24] on div "Profile" at bounding box center [55, 20] width 48 height 7
click at [50, 18] on label "Profile" at bounding box center [54, 20] width 46 height 5
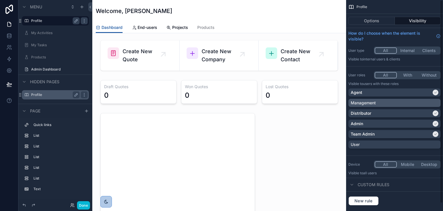
click at [372, 103] on p "Management" at bounding box center [363, 103] width 25 height 6
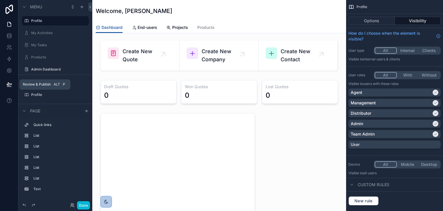
click at [7, 86] on icon at bounding box center [9, 84] width 6 height 6
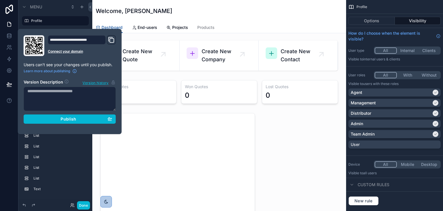
click at [0, 148] on div at bounding box center [9, 105] width 18 height 211
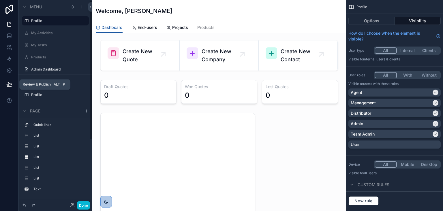
click at [5, 82] on button at bounding box center [9, 84] width 13 height 16
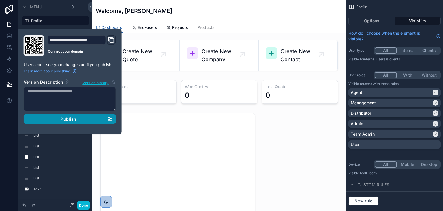
click at [61, 121] on button "Publish" at bounding box center [70, 118] width 92 height 9
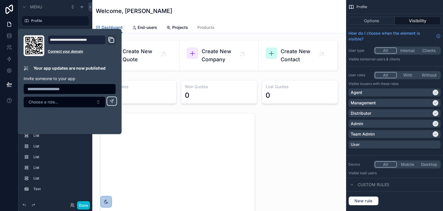
click at [5, 134] on div at bounding box center [9, 105] width 18 height 211
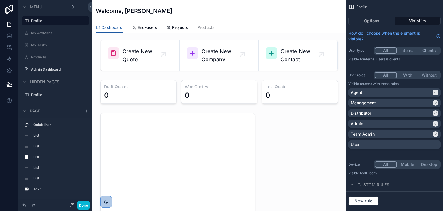
click at [202, 16] on div "Welcome, [PERSON_NAME]" at bounding box center [219, 11] width 247 height 22
click at [53, 68] on label "Admin Dashboard" at bounding box center [54, 69] width 46 height 5
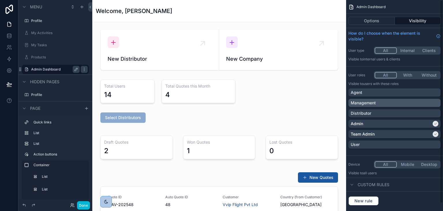
click at [431, 101] on div "Management" at bounding box center [395, 103] width 88 height 6
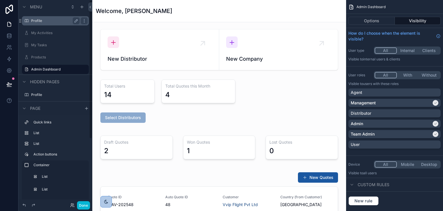
click at [48, 19] on label "Profile" at bounding box center [54, 20] width 46 height 5
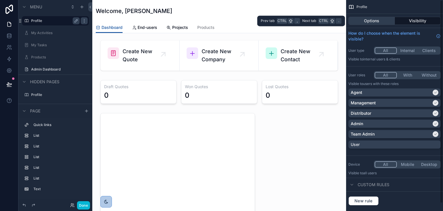
click at [354, 23] on button "Options" at bounding box center [372, 21] width 46 height 8
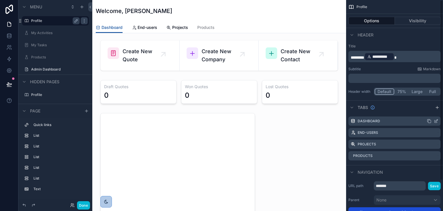
click at [437, 122] on icon "scrollable content" at bounding box center [436, 121] width 3 height 3
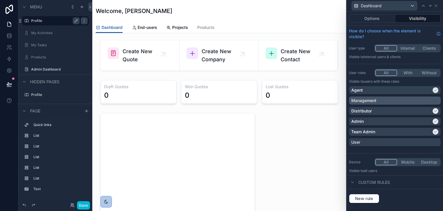
click at [428, 97] on div "Management" at bounding box center [395, 100] width 92 height 8
click at [437, 5] on icon at bounding box center [436, 5] width 5 height 5
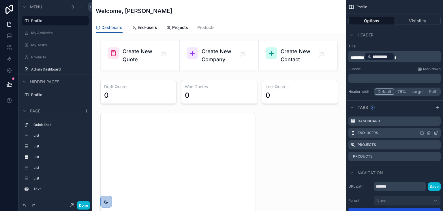
click at [436, 131] on icon "scrollable content" at bounding box center [436, 132] width 5 height 5
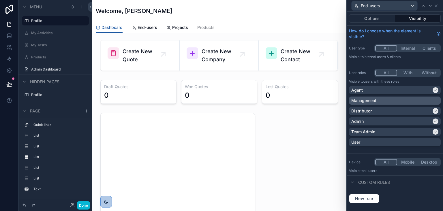
click at [417, 101] on div "Management" at bounding box center [394, 101] width 87 height 6
click at [437, 5] on icon at bounding box center [436, 5] width 5 height 5
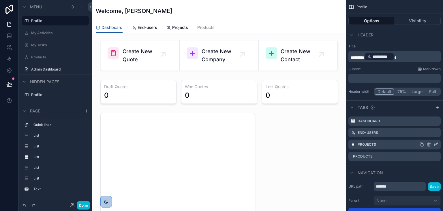
click at [437, 144] on icon "scrollable content" at bounding box center [436, 144] width 5 height 5
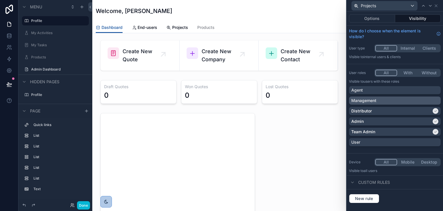
click at [427, 102] on div "Management" at bounding box center [394, 101] width 87 height 6
click at [437, 8] on icon at bounding box center [436, 5] width 5 height 5
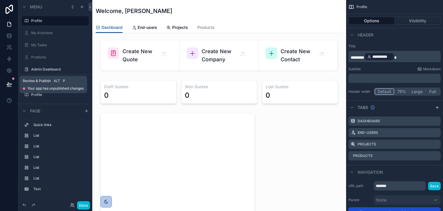
click at [11, 81] on icon at bounding box center [9, 84] width 6 height 6
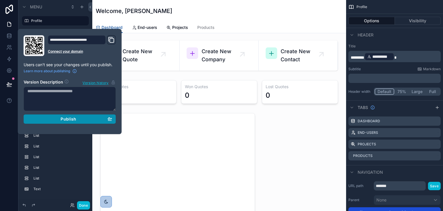
click at [43, 120] on div "Publish" at bounding box center [69, 118] width 85 height 5
